Goal: Information Seeking & Learning: Learn about a topic

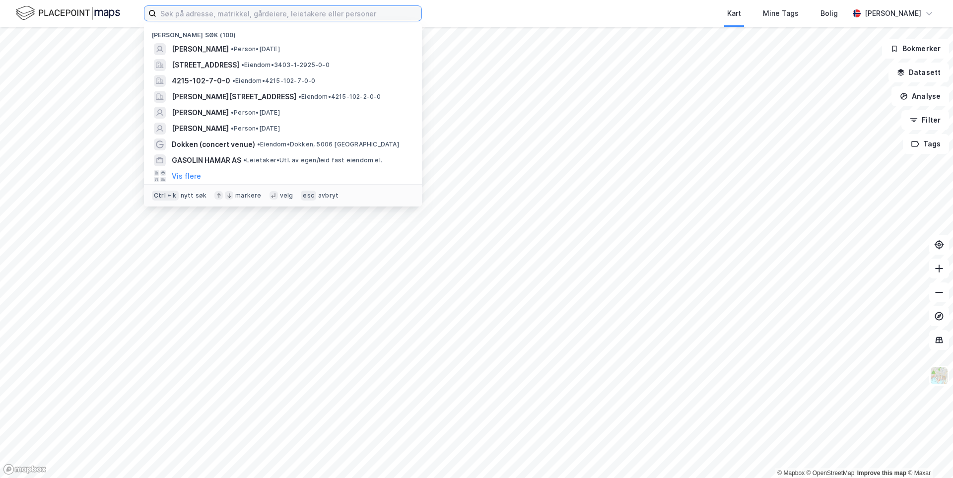
click at [326, 15] on input at bounding box center [288, 13] width 265 height 15
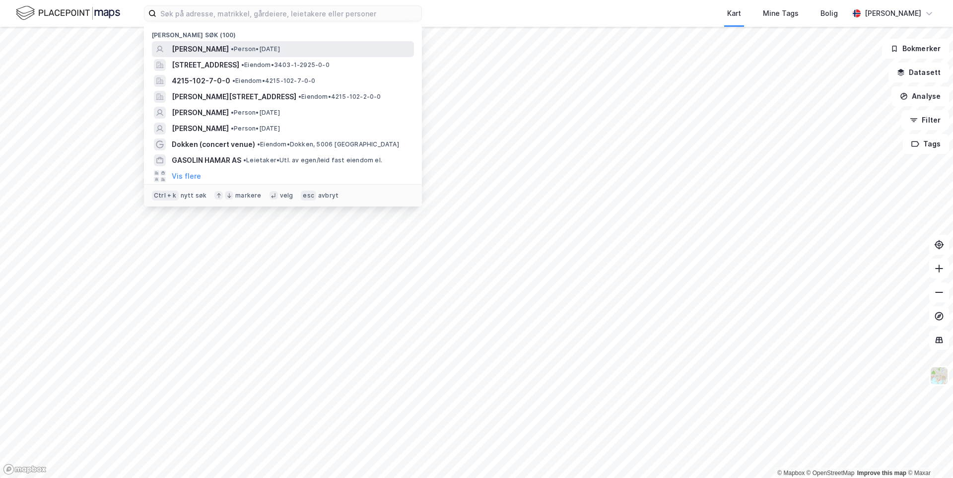
click at [280, 45] on span "• Person • [DATE]" at bounding box center [255, 49] width 49 height 8
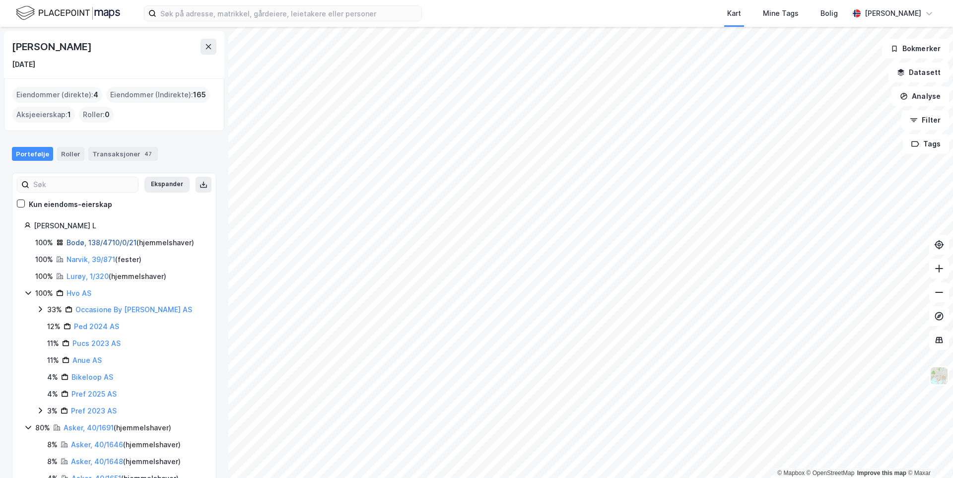
click at [97, 244] on link "Bodø, 138/4710/0/21" at bounding box center [101, 242] width 70 height 8
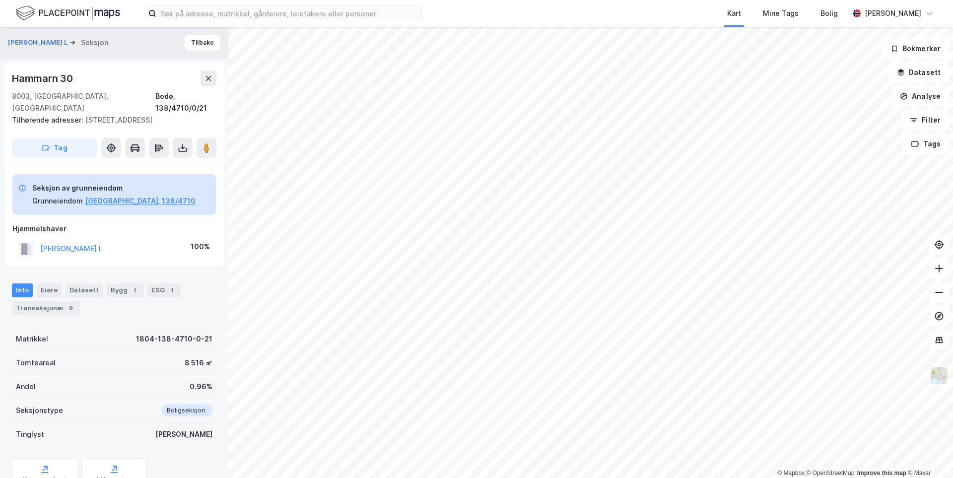
scroll to position [44, 0]
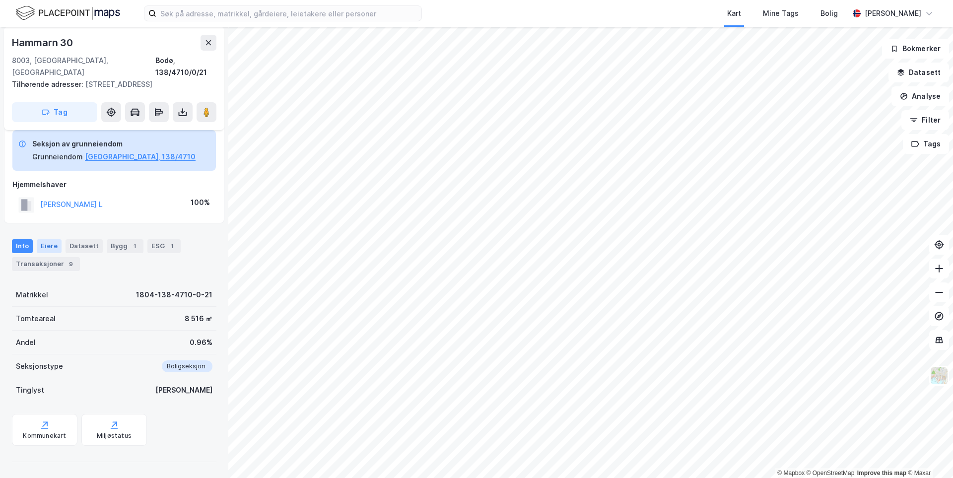
click at [54, 249] on div "Eiere" at bounding box center [49, 246] width 25 height 14
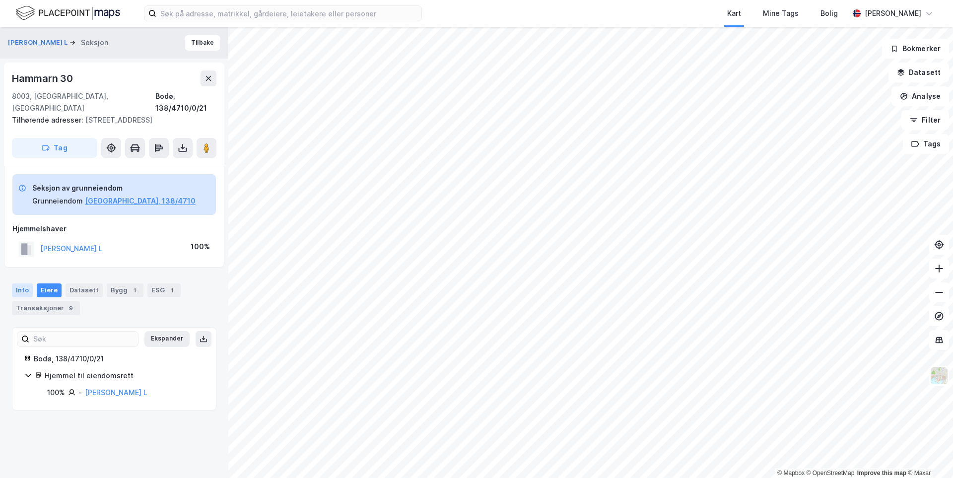
click at [19, 293] on div "Info" at bounding box center [22, 290] width 21 height 14
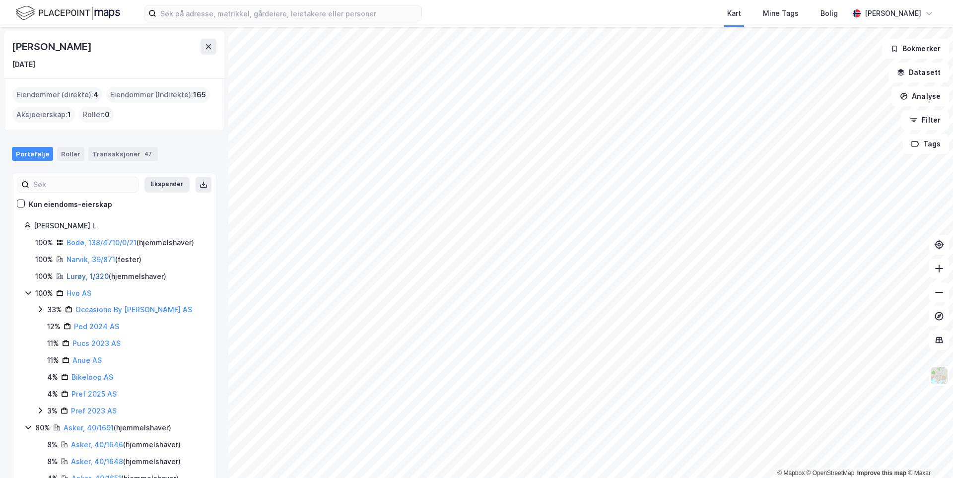
click at [78, 277] on link "Lurøy, 1/320" at bounding box center [87, 276] width 42 height 8
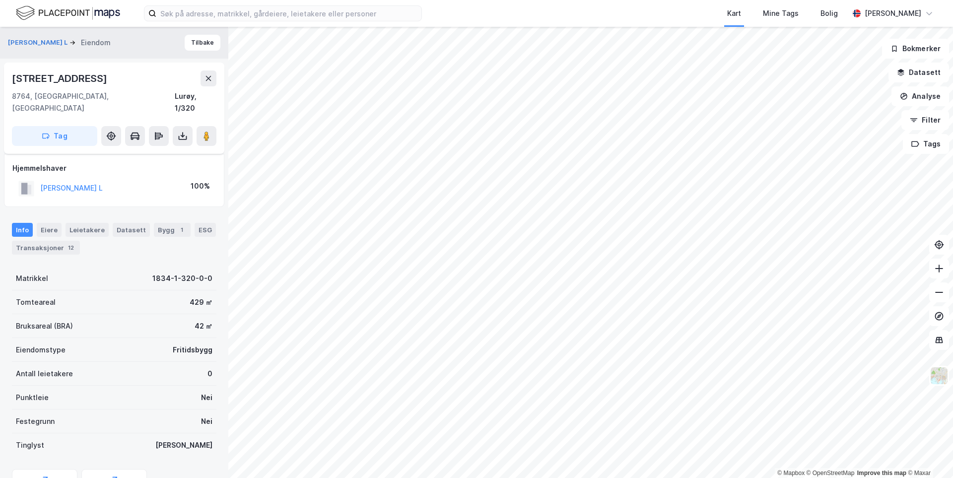
scroll to position [43, 0]
